Goal: Task Accomplishment & Management: Use online tool/utility

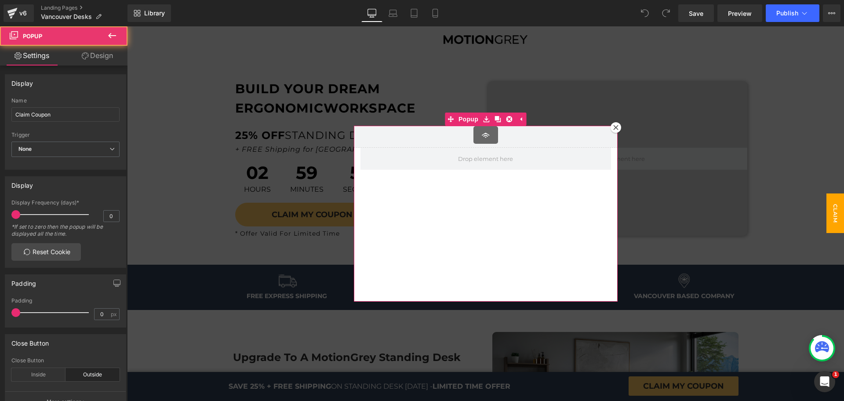
click at [614, 125] on icon at bounding box center [616, 127] width 5 height 5
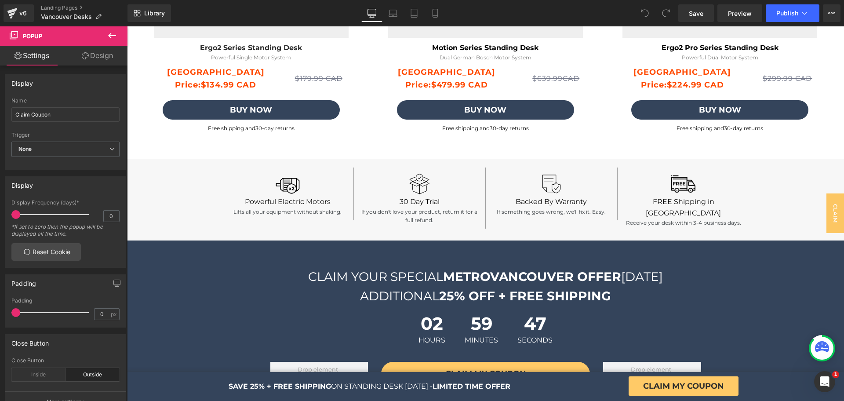
scroll to position [2715, 0]
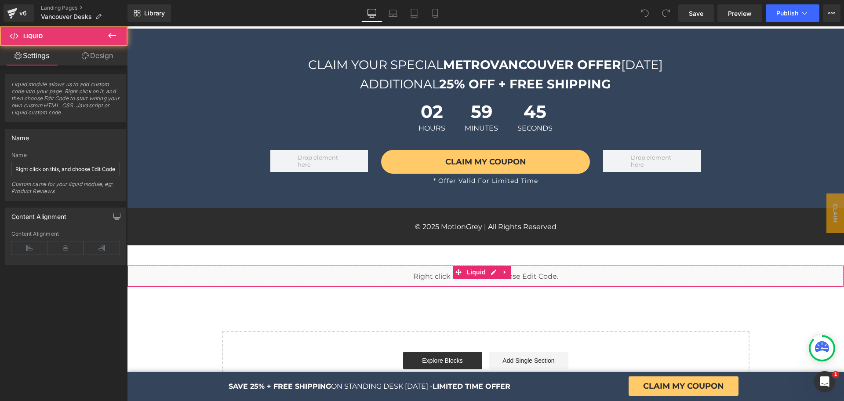
click at [575, 265] on div "Liquid" at bounding box center [485, 276] width 717 height 22
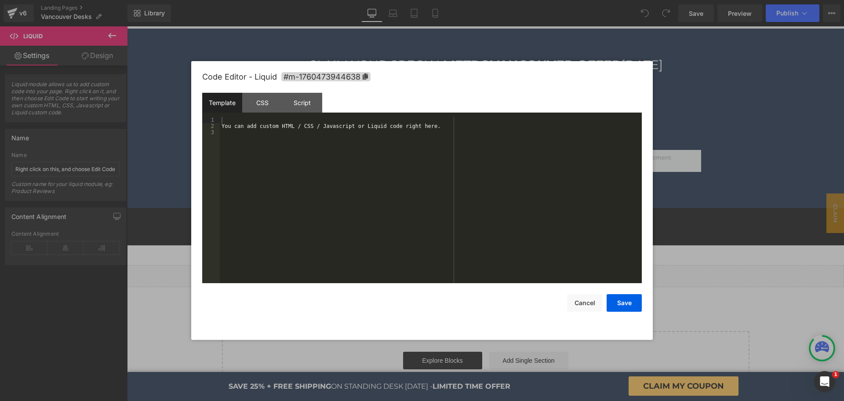
click at [489, 267] on link at bounding box center [491, 272] width 9 height 11
click at [295, 128] on div "You can add custom HTML / CSS / Javascript or Liquid code right here." at bounding box center [431, 206] width 422 height 179
click at [621, 309] on button "Save" at bounding box center [624, 303] width 35 height 18
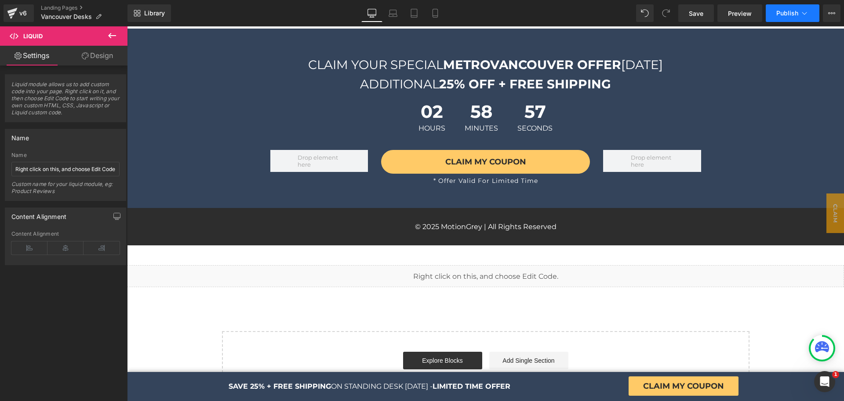
click at [795, 10] on span "Publish" at bounding box center [788, 13] width 22 height 7
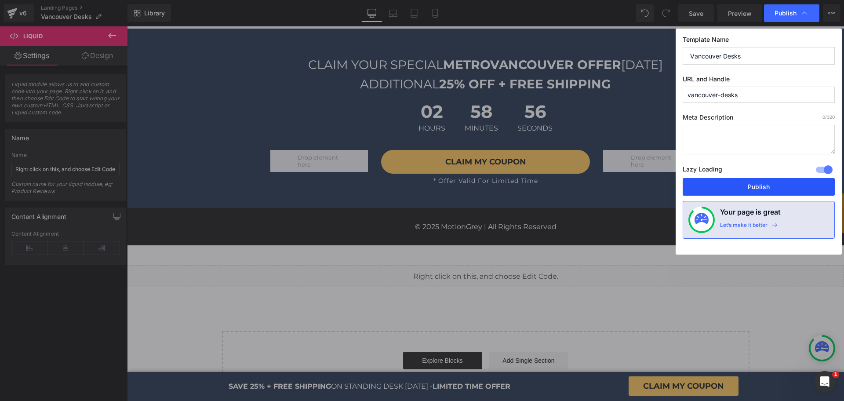
click at [728, 186] on button "Publish" at bounding box center [759, 187] width 152 height 18
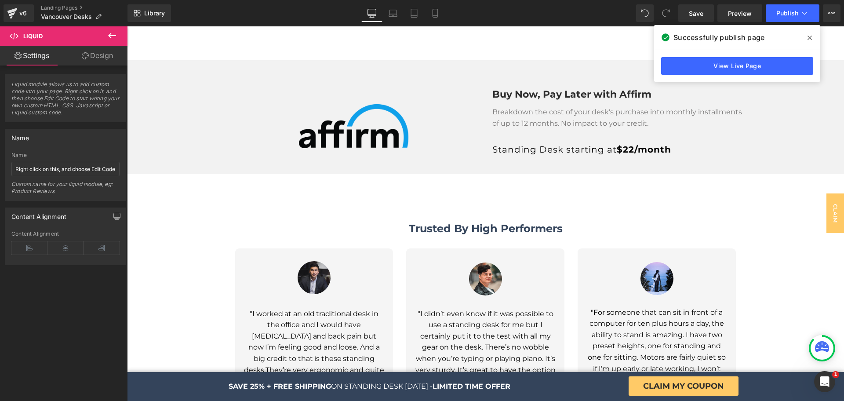
scroll to position [1419, 0]
click at [811, 40] on icon at bounding box center [810, 37] width 4 height 7
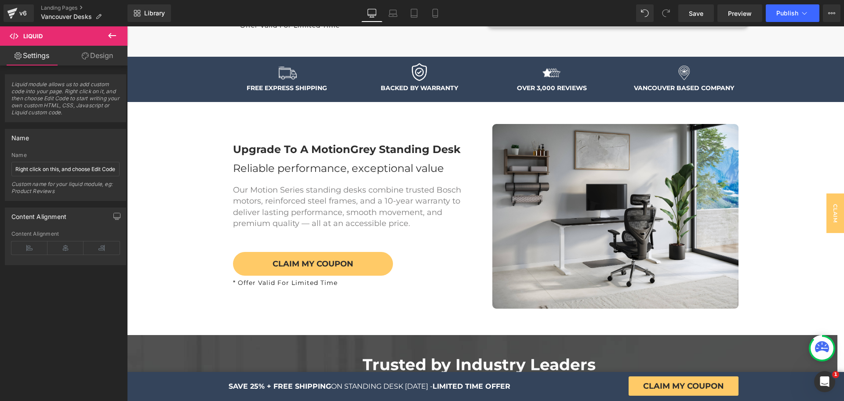
scroll to position [0, 0]
